Goal: Task Accomplishment & Management: Manage account settings

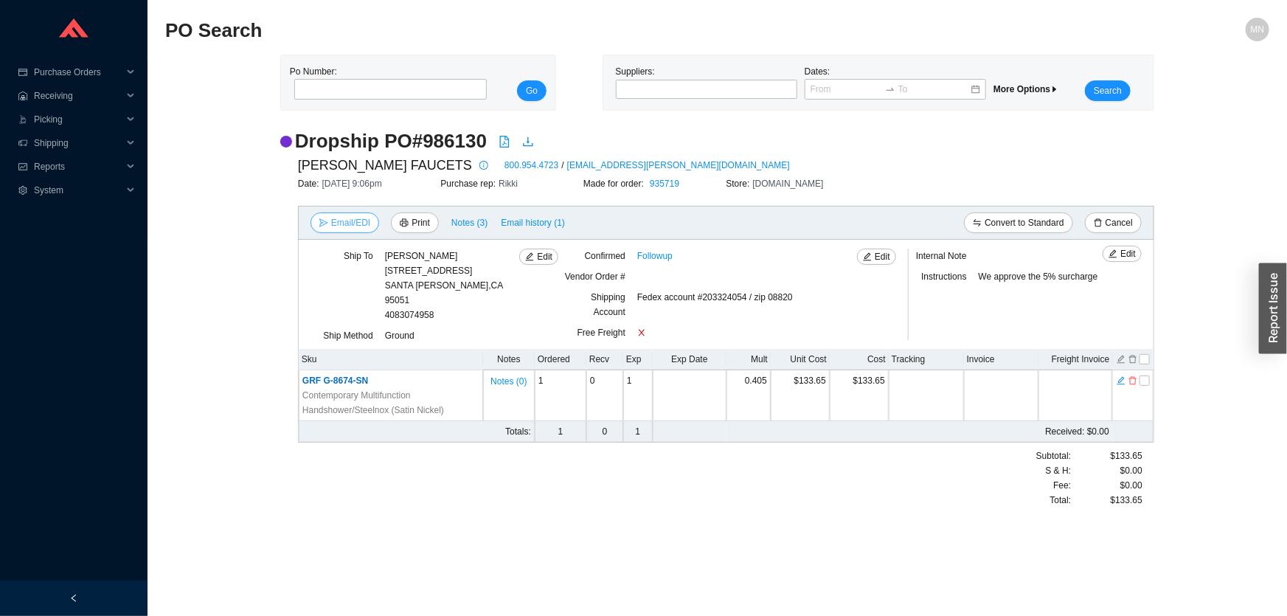
click at [341, 226] on span "Email/EDI" at bounding box center [350, 222] width 39 height 15
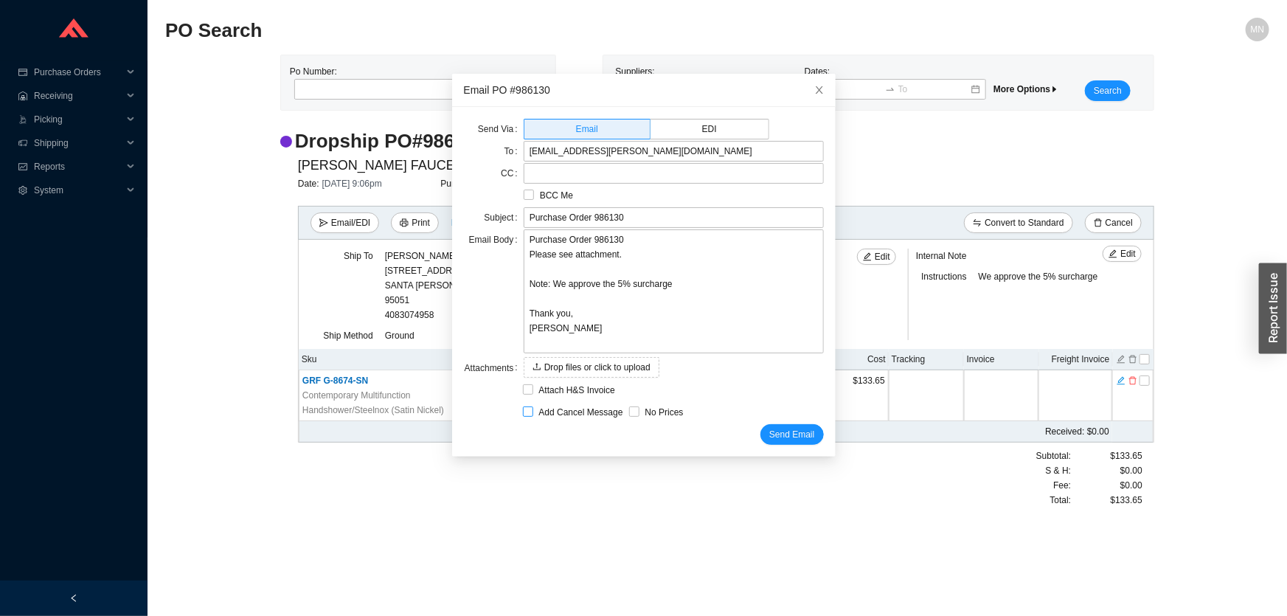
click at [575, 408] on span "Add Cancel Message" at bounding box center [581, 412] width 96 height 15
click at [533, 408] on input "Add Cancel Message" at bounding box center [528, 411] width 10 height 10
checkbox input "true"
type input "Purchase Order 986130 - PLEASE CANCEL"
type textarea "Please cancel and confirm via email. Thank you, Miri"
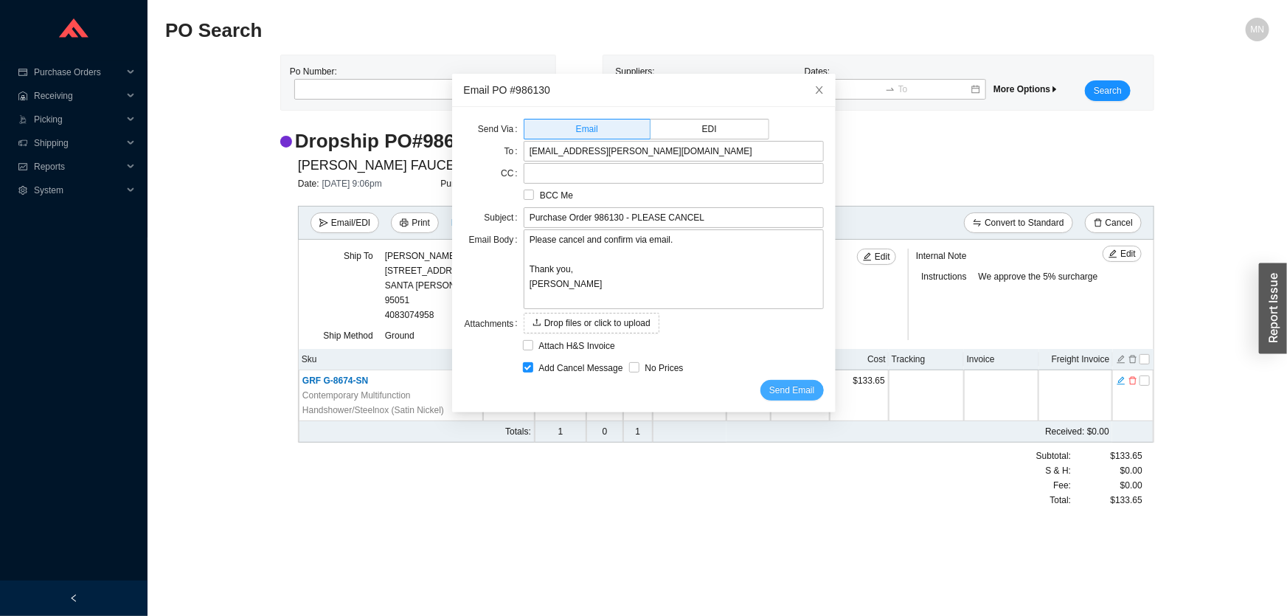
click at [769, 386] on span "Send Email" at bounding box center [791, 390] width 45 height 15
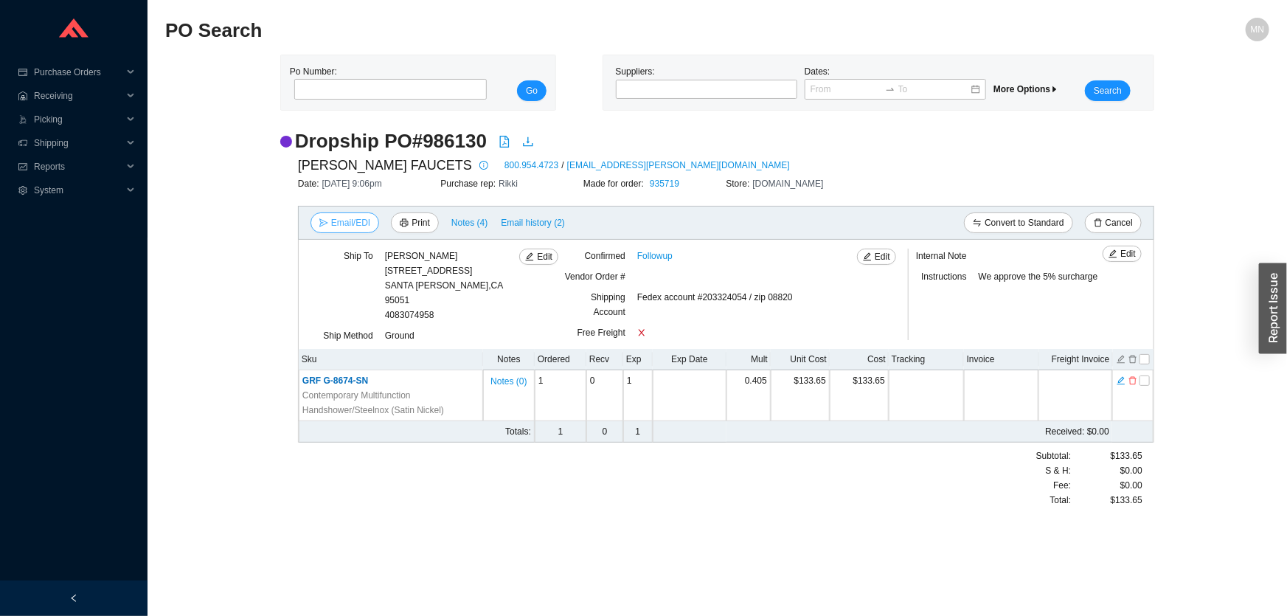
click at [350, 227] on span "Email/EDI" at bounding box center [350, 222] width 39 height 15
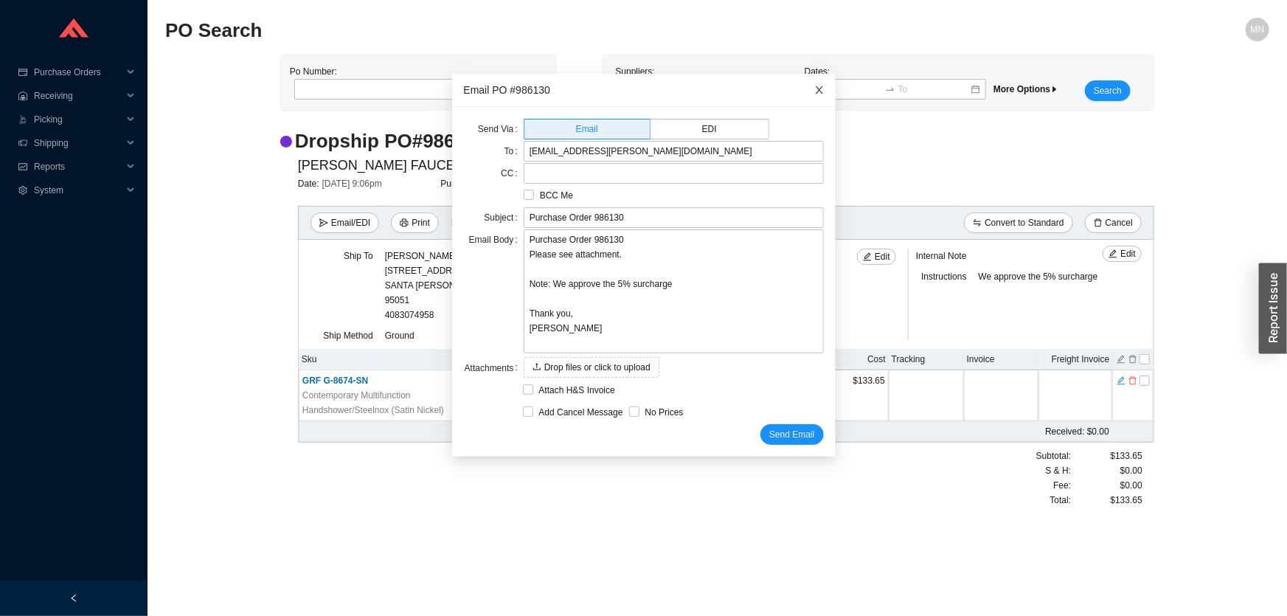
click at [815, 93] on icon "close" at bounding box center [818, 89] width 7 height 7
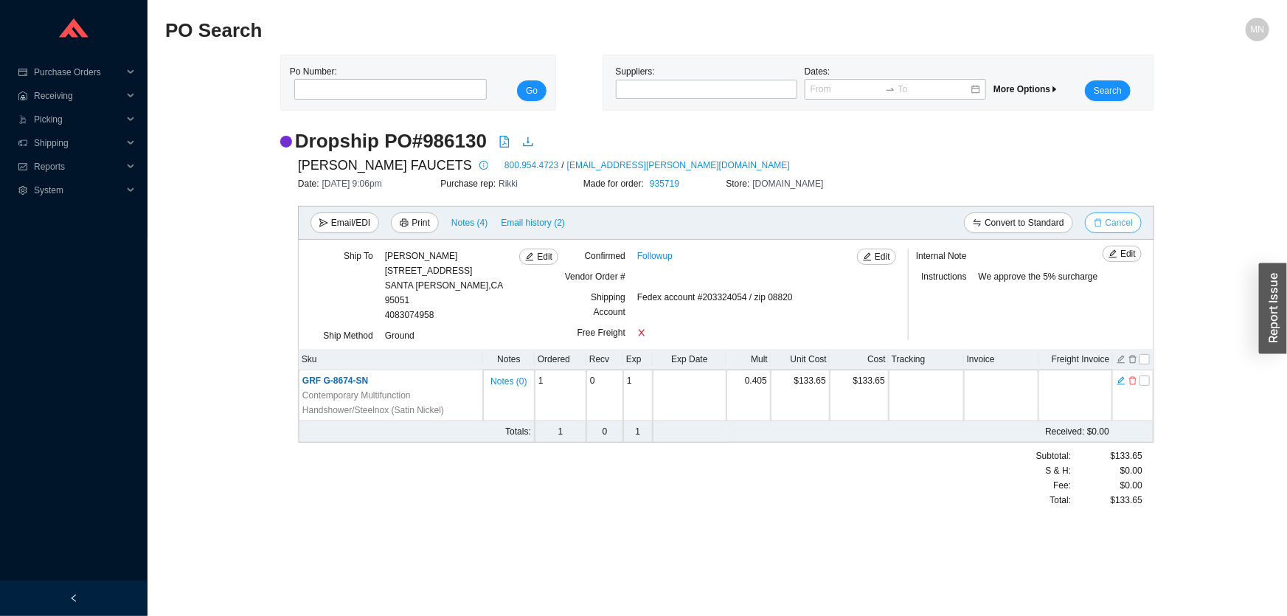
click at [1121, 215] on span "Cancel" at bounding box center [1118, 222] width 27 height 15
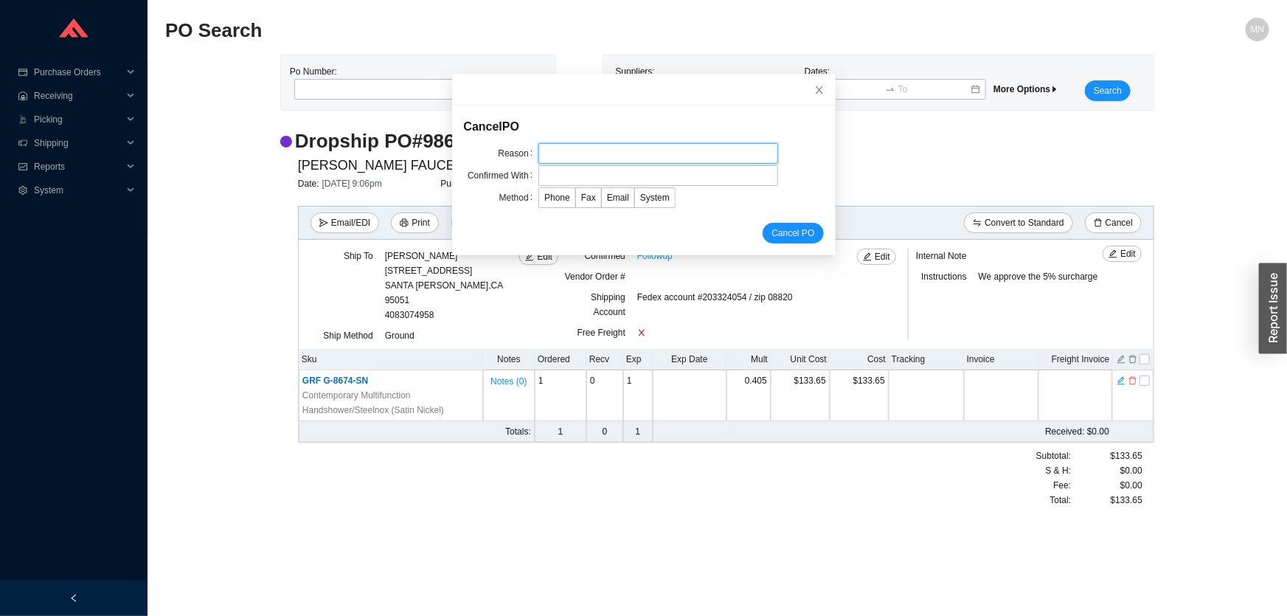
click at [577, 148] on input "text" at bounding box center [658, 153] width 240 height 21
drag, startPoint x: 528, startPoint y: 155, endPoint x: 448, endPoint y: 155, distance: 79.6
click at [452, 155] on div "Cancel PO Reason customer in rush Confirmed With Method Phone Fax Email System …" at bounding box center [643, 180] width 383 height 150
type input "customer request"
click at [605, 176] on input "text" at bounding box center [658, 175] width 240 height 21
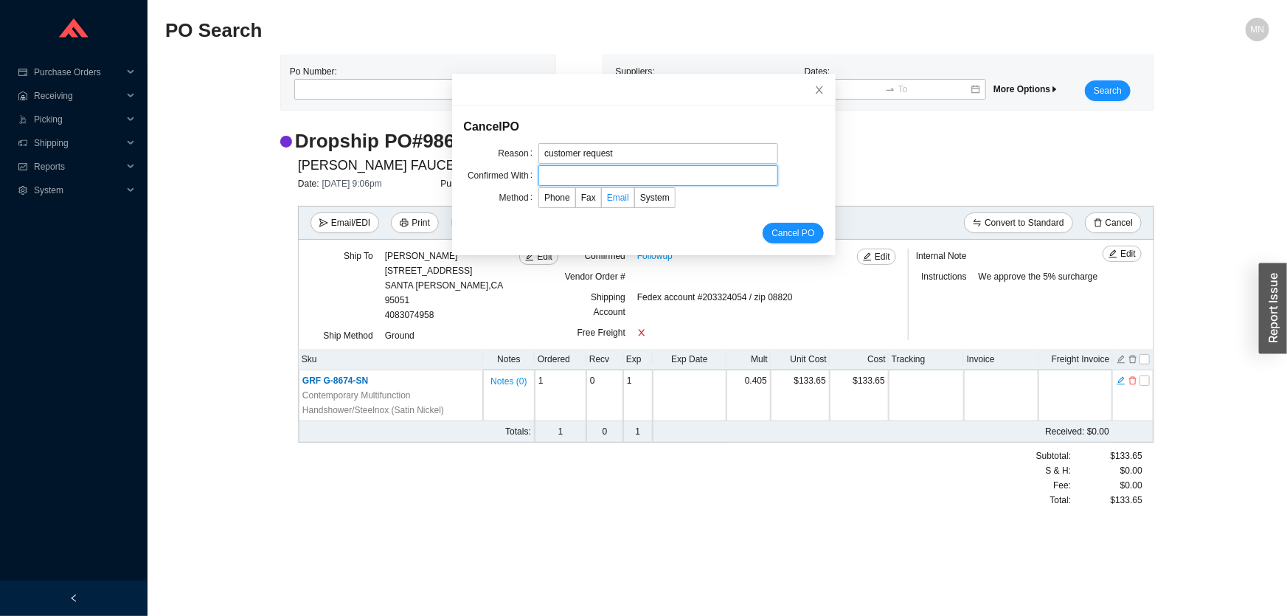
type input "Orders"
click at [611, 201] on span "Email" at bounding box center [618, 197] width 22 height 10
click at [602, 201] on input "Email" at bounding box center [602, 201] width 0 height 0
click at [771, 227] on span "Cancel PO" at bounding box center [792, 233] width 43 height 15
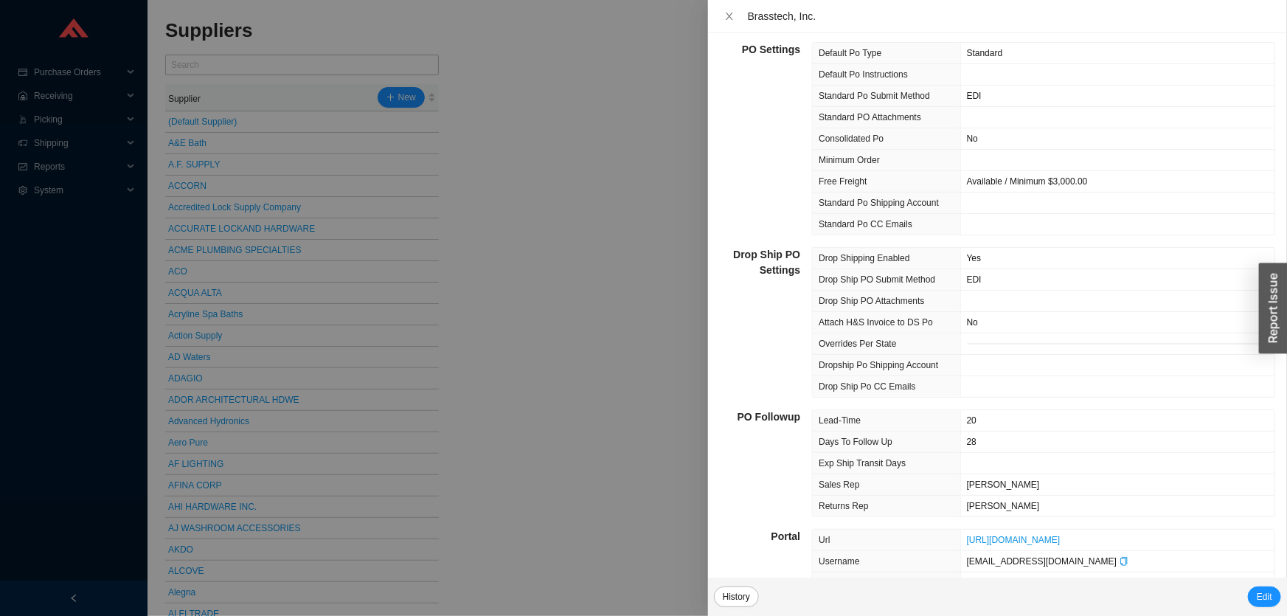
scroll to position [449, 0]
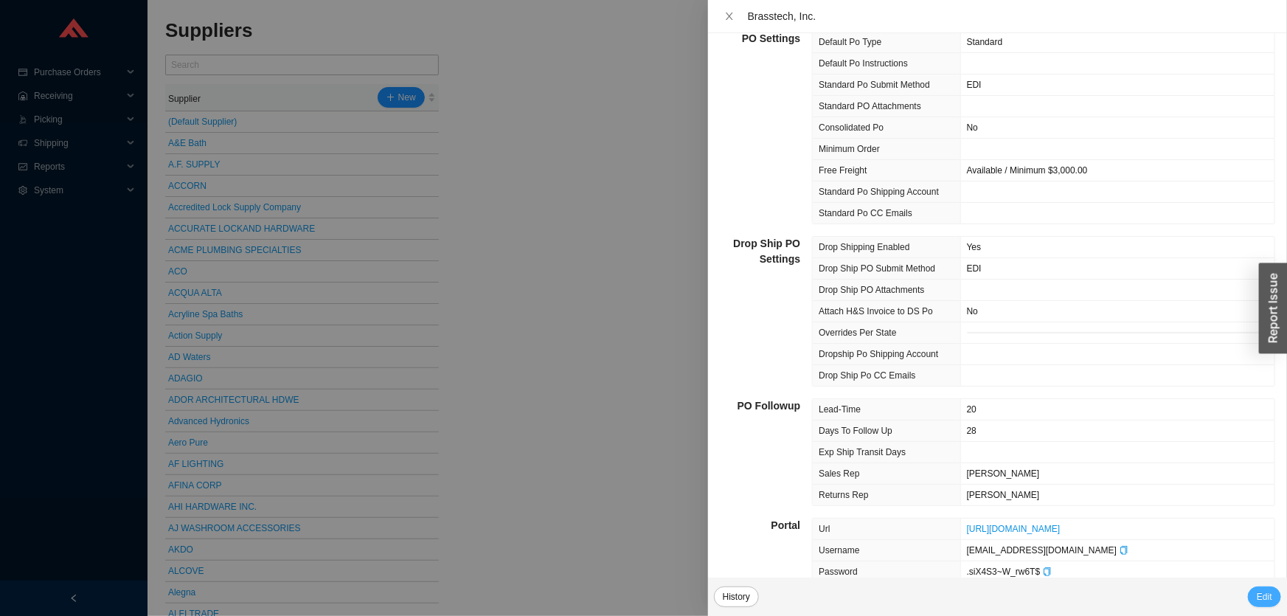
click at [1275, 594] on button "Edit" at bounding box center [1264, 596] width 33 height 21
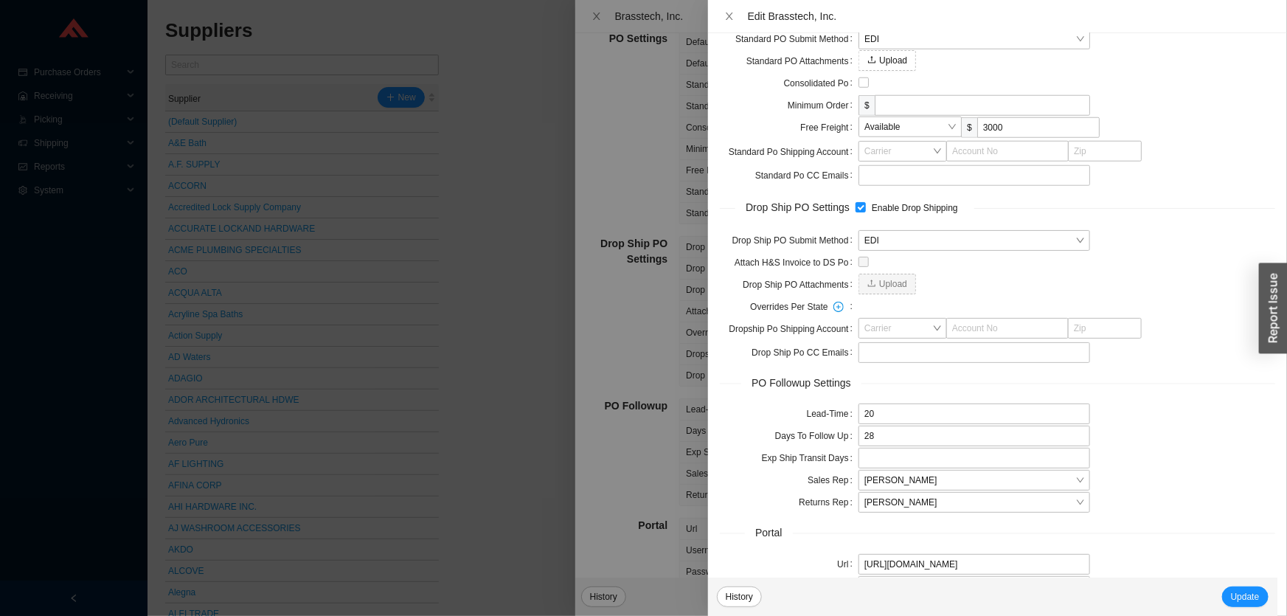
scroll to position [859, 0]
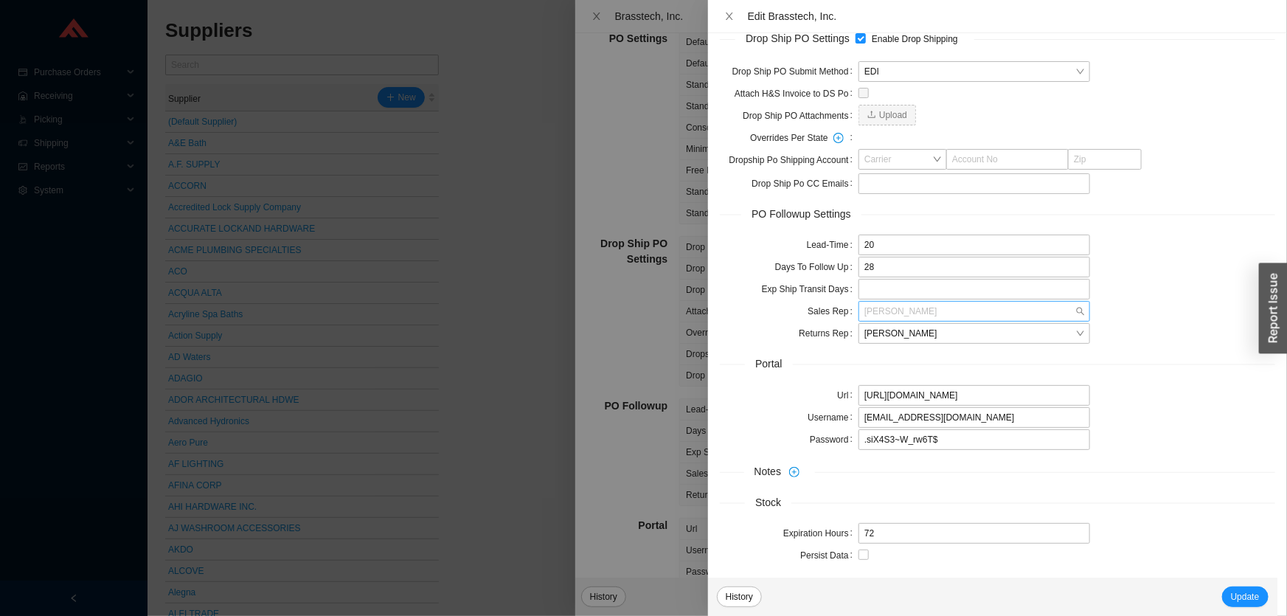
click at [939, 311] on span "Chaya Amsel" at bounding box center [974, 311] width 220 height 19
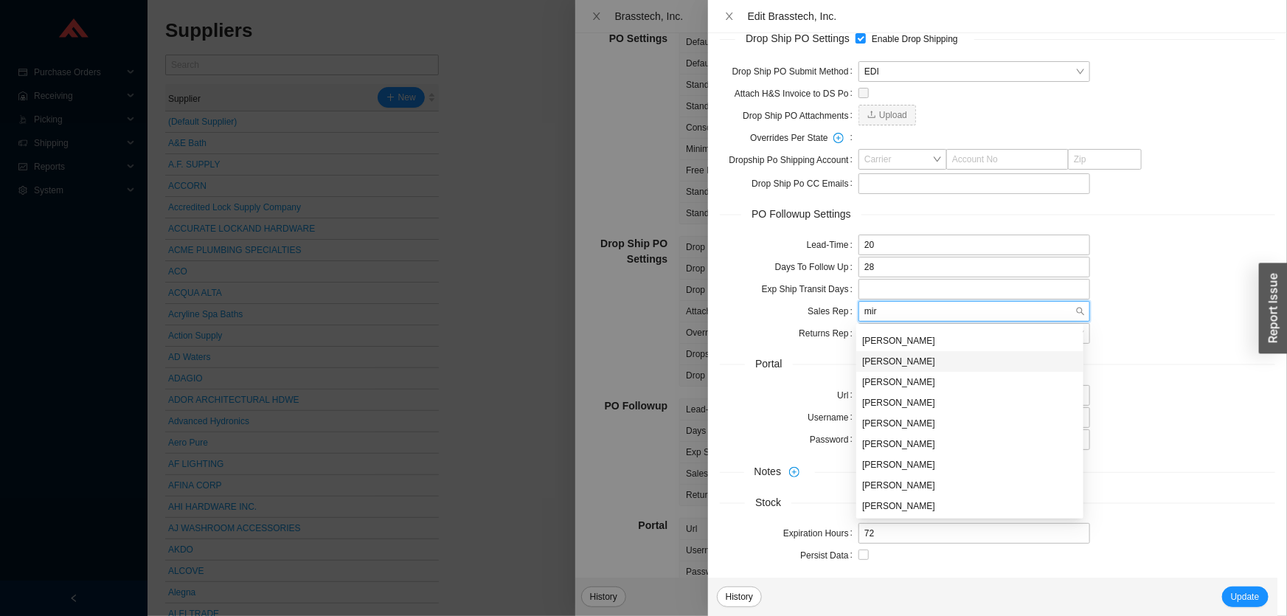
scroll to position [0, 0]
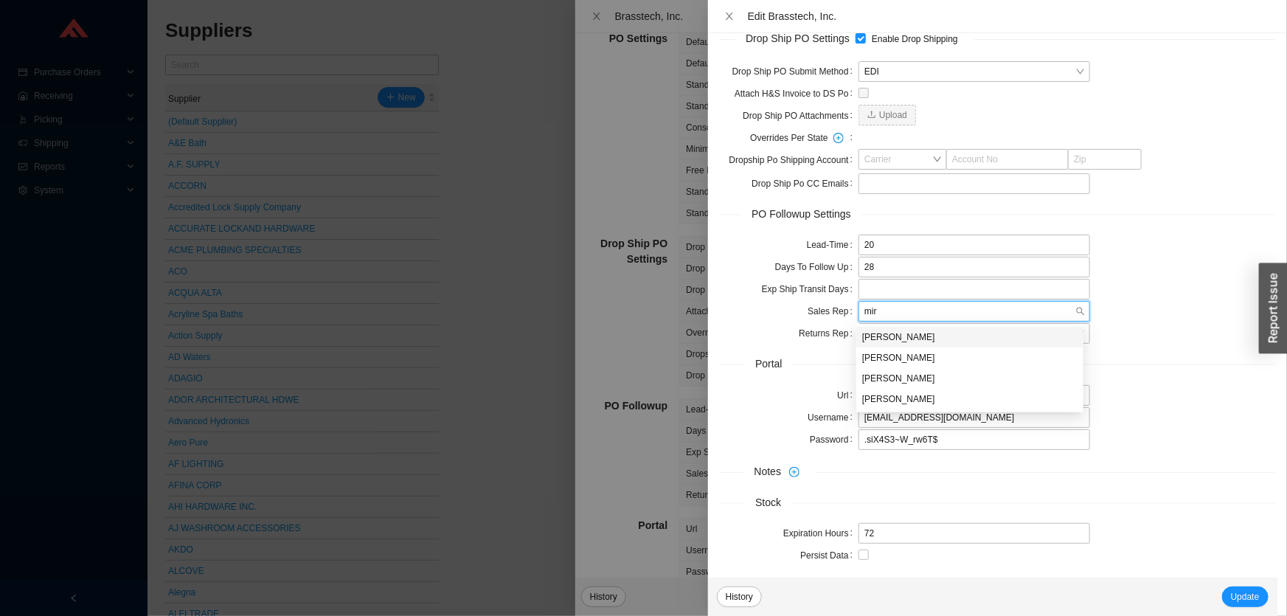
type input "miri"
click at [923, 338] on div "Miri Newman" at bounding box center [969, 336] width 215 height 13
click at [1236, 593] on span "Update" at bounding box center [1245, 596] width 29 height 15
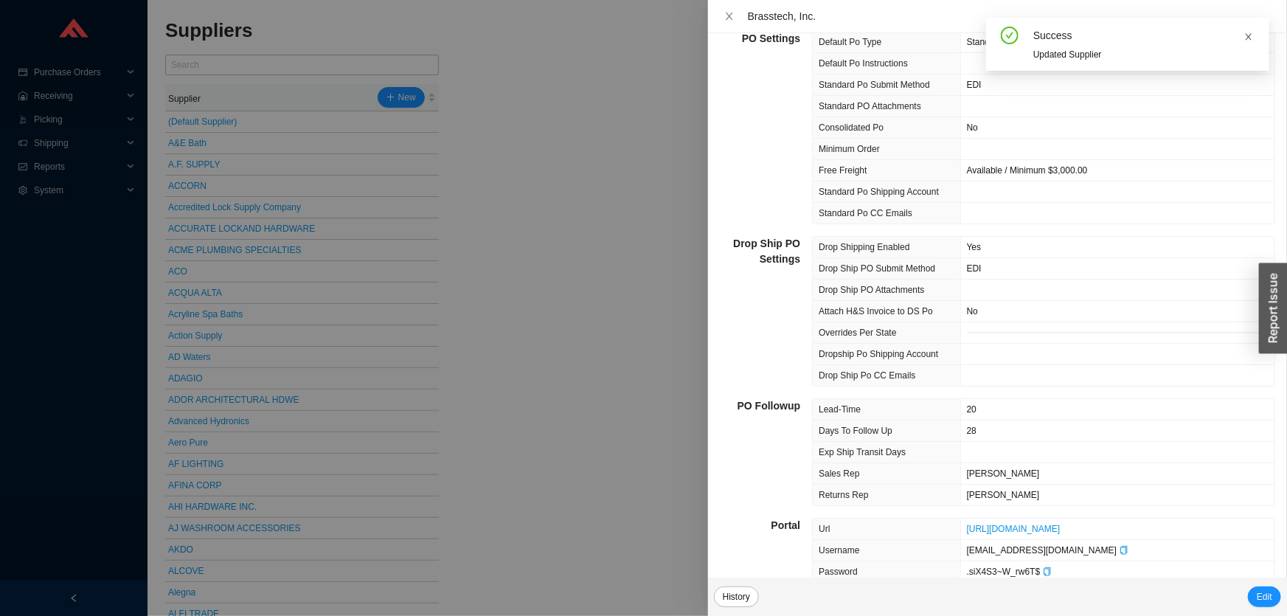
click at [1246, 38] on icon "close" at bounding box center [1248, 36] width 9 height 9
click at [637, 236] on div at bounding box center [643, 308] width 1287 height 616
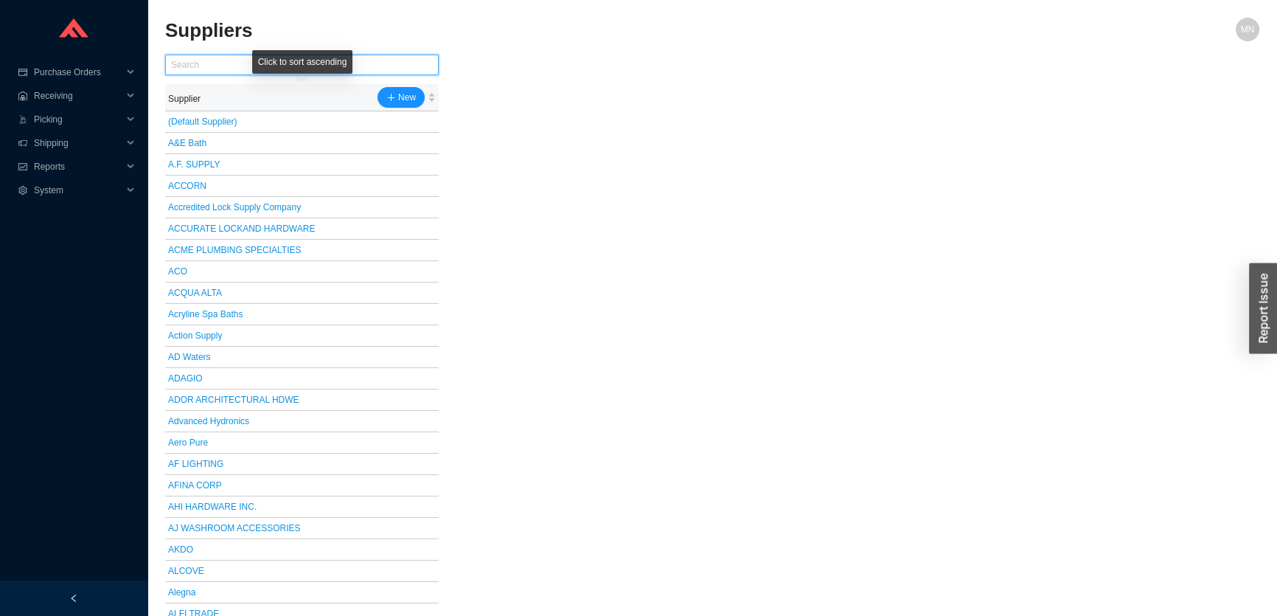
click at [187, 67] on input "text" at bounding box center [302, 65] width 274 height 21
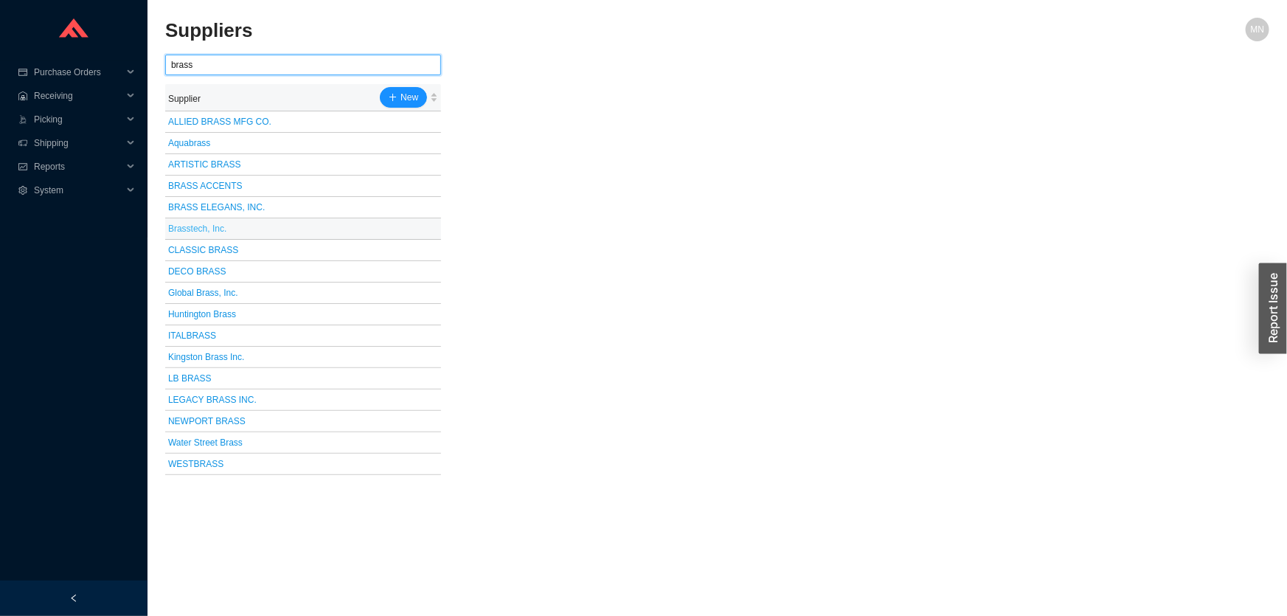
type input "brass"
click at [195, 229] on link "Brasstech, Inc." at bounding box center [197, 228] width 58 height 10
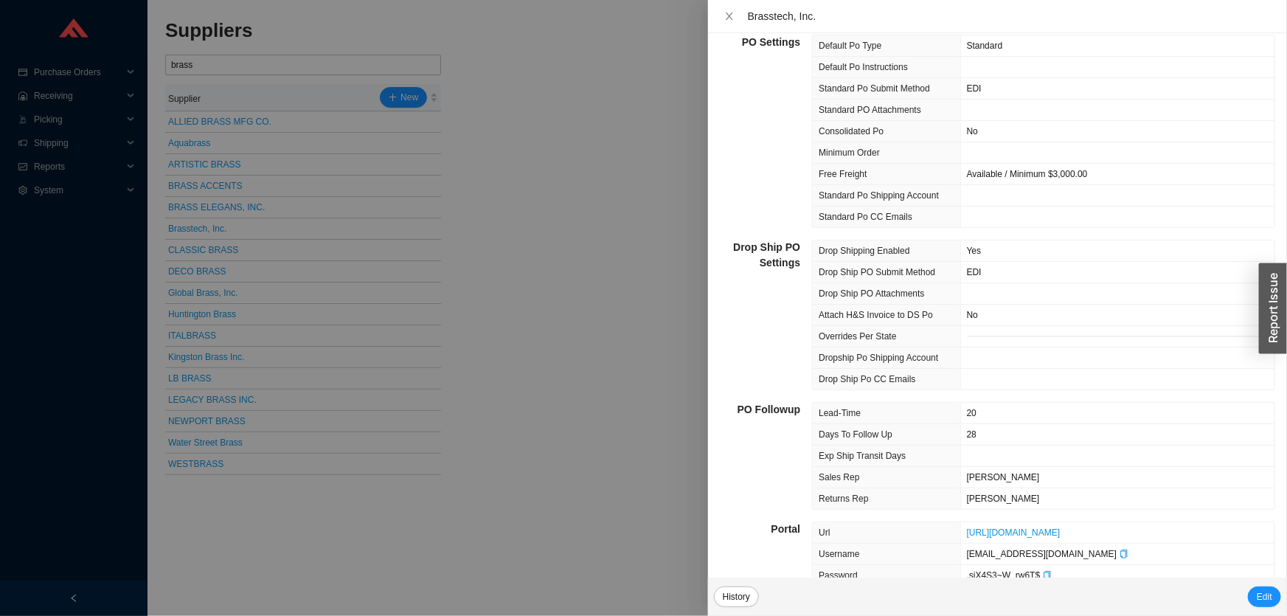
scroll to position [449, 0]
click at [557, 374] on div at bounding box center [643, 308] width 1287 height 616
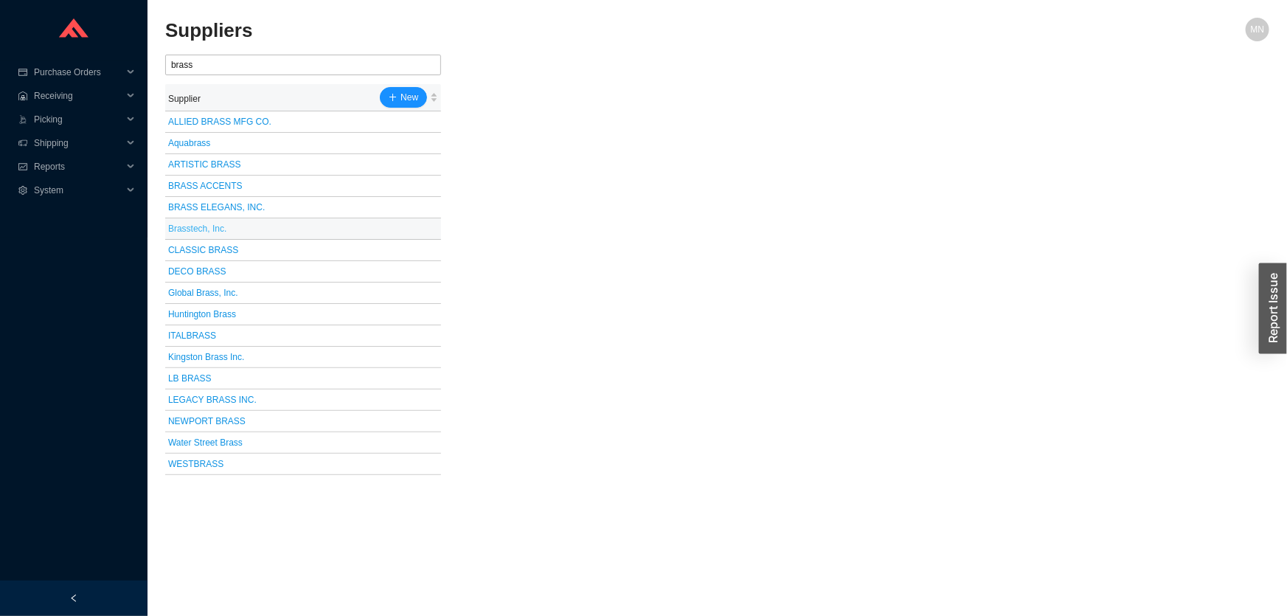
click at [205, 225] on link "Brasstech, Inc." at bounding box center [197, 228] width 58 height 10
